Goal: Obtain resource: Obtain resource

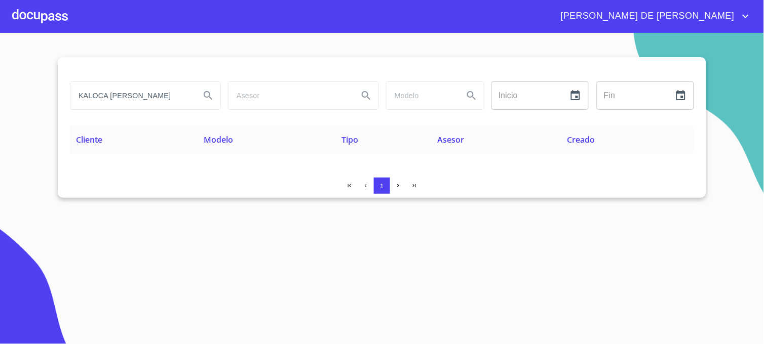
drag, startPoint x: 113, startPoint y: 98, endPoint x: 9, endPoint y: 105, distance: 104.6
click at [9, 105] on section "KALOCA [PERSON_NAME] Inicio ​ Fin ​ Cliente Modelo Tipo Asesor Creado 1" at bounding box center [382, 188] width 764 height 311
click at [212, 96] on icon "Search" at bounding box center [208, 96] width 12 height 12
drag, startPoint x: 180, startPoint y: 95, endPoint x: 56, endPoint y: 100, distance: 124.7
click at [56, 100] on section "[PERSON_NAME] Inicio ​ Fin ​ Cliente Modelo Tipo Asesor Creado 1" at bounding box center [382, 188] width 764 height 311
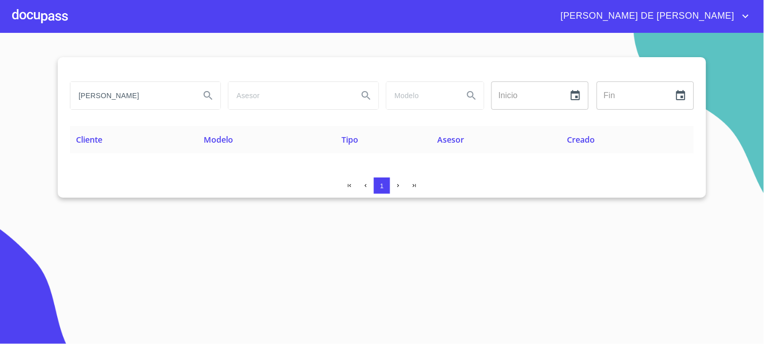
type input "[PERSON_NAME]"
click at [206, 101] on icon "Search" at bounding box center [208, 96] width 12 height 12
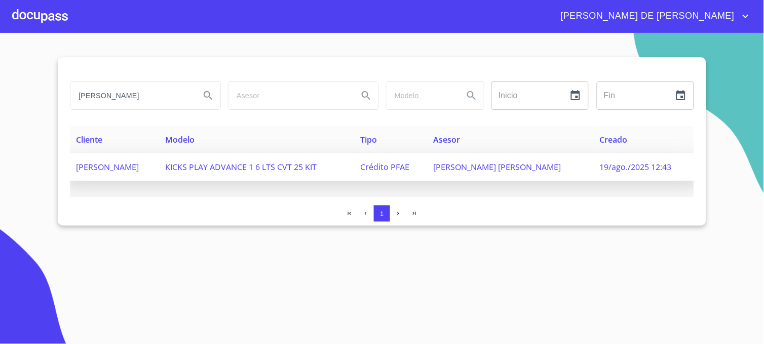
click at [522, 166] on span "[PERSON_NAME] [PERSON_NAME]" at bounding box center [497, 167] width 128 height 11
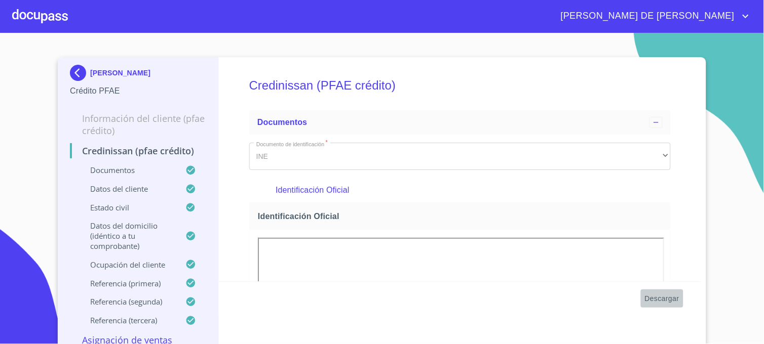
click at [649, 297] on span "Descargar" at bounding box center [662, 299] width 34 height 13
click at [72, 73] on img at bounding box center [80, 73] width 20 height 16
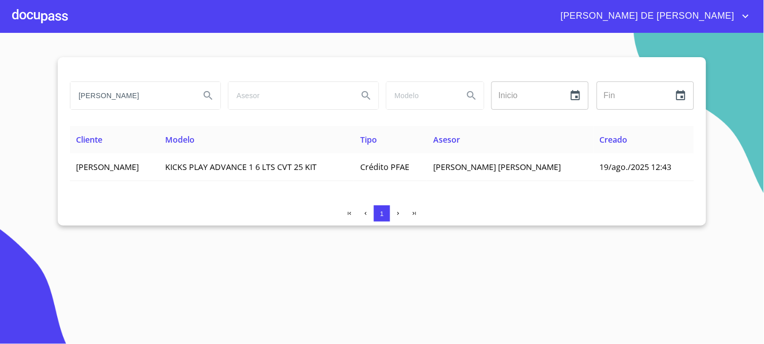
drag, startPoint x: 155, startPoint y: 99, endPoint x: 57, endPoint y: 104, distance: 98.9
click at [57, 104] on section "[PERSON_NAME] ​ Fin ​ Cliente Modelo Tipo Asesor Creado [PERSON_NAME] KICKS PLA…" at bounding box center [382, 188] width 764 height 311
type input "[PERSON_NAME]"
click at [207, 95] on icon "Search" at bounding box center [208, 96] width 12 height 12
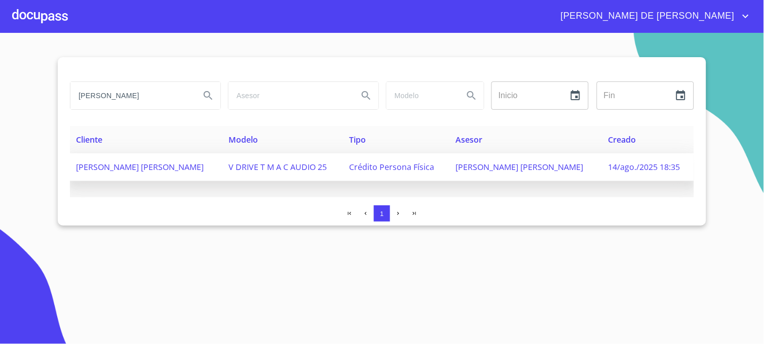
click at [292, 163] on span "V DRIVE T M A C AUDIO 25" at bounding box center [277, 167] width 98 height 11
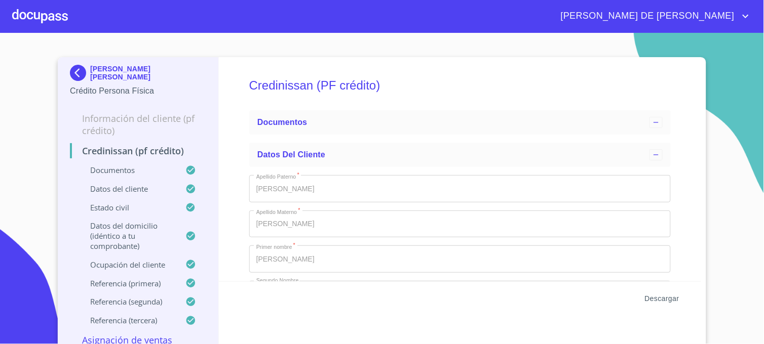
click at [662, 301] on span "Descargar" at bounding box center [662, 299] width 34 height 13
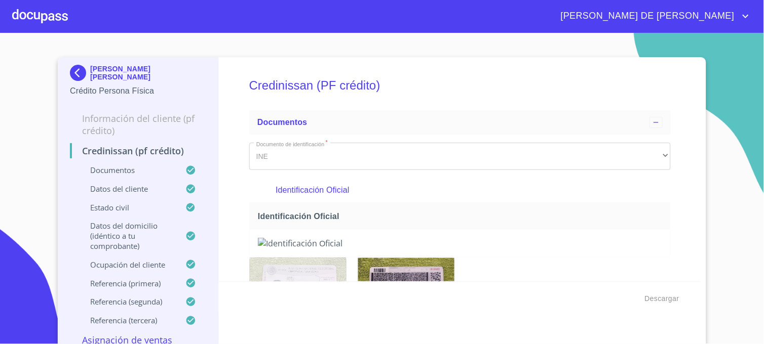
click at [71, 75] on img at bounding box center [80, 73] width 20 height 16
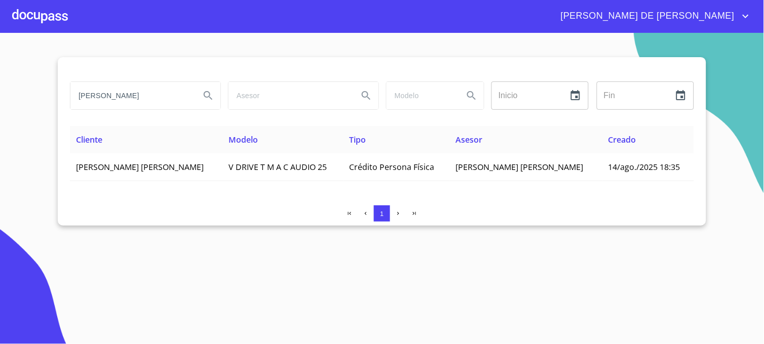
drag, startPoint x: 140, startPoint y: 95, endPoint x: 42, endPoint y: 100, distance: 98.4
click at [42, 100] on section "[PERSON_NAME] Inicio ​ Fin ​ Cliente Modelo Tipo Asesor Creado [PERSON_NAME] [P…" at bounding box center [382, 188] width 764 height 311
type input "[PERSON_NAME]"
click at [208, 94] on icon "Search" at bounding box center [208, 96] width 12 height 12
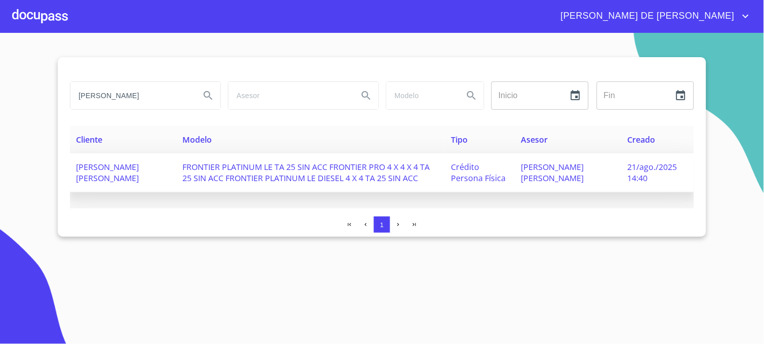
click at [503, 180] on span "Crédito Persona Física" at bounding box center [478, 173] width 55 height 22
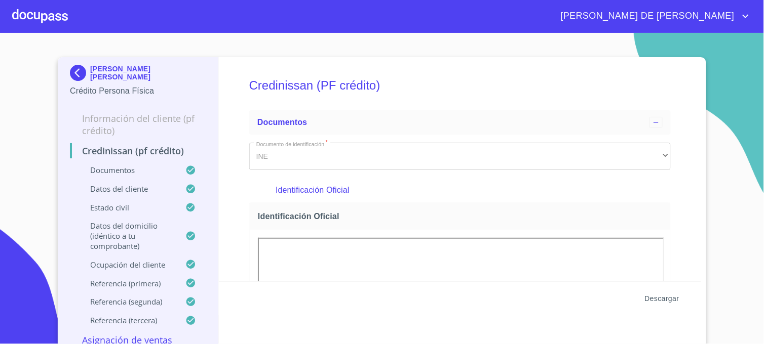
click at [661, 297] on span "Descargar" at bounding box center [662, 299] width 34 height 13
